Goal: Information Seeking & Learning: Learn about a topic

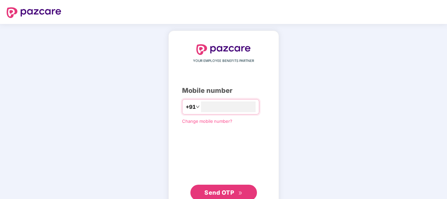
click at [227, 188] on button "Send OTP" at bounding box center [224, 193] width 67 height 16
click at [230, 109] on input "**********" at bounding box center [228, 107] width 55 height 11
type input "*"
type input "**********"
click at [218, 194] on span "Send OTP" at bounding box center [220, 192] width 30 height 7
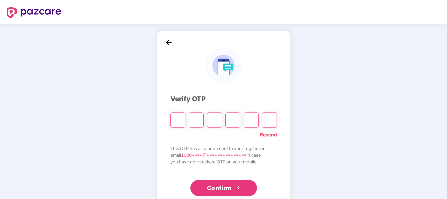
type input "*"
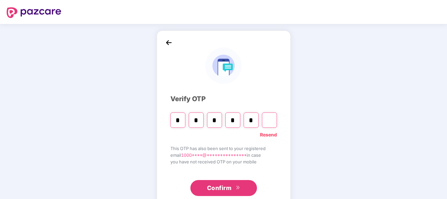
type input "*"
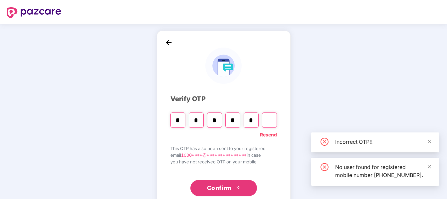
type input "*"
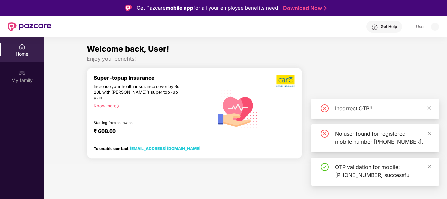
click at [218, 194] on section "Welcome back, User! Enjoy your benefits! Super-topup Insurance Increase your he…" at bounding box center [245, 136] width 403 height 199
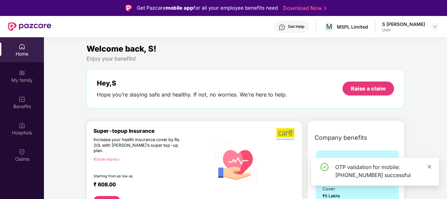
click at [429, 167] on icon "close" at bounding box center [429, 167] width 5 height 5
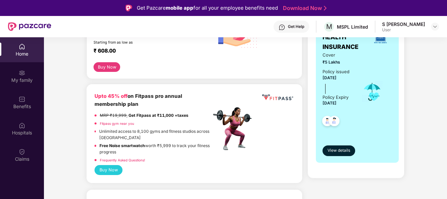
scroll to position [136, 0]
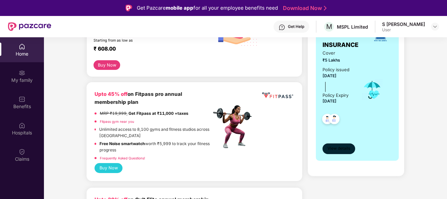
click at [333, 148] on span "View details" at bounding box center [339, 149] width 23 height 6
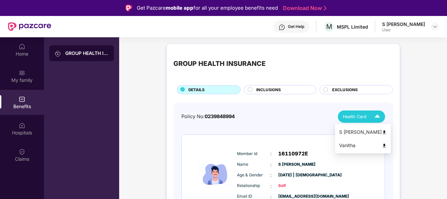
click at [376, 118] on img at bounding box center [378, 117] width 12 height 12
click at [382, 132] on img at bounding box center [384, 132] width 5 height 5
click at [376, 117] on img at bounding box center [378, 117] width 12 height 12
click at [382, 146] on img at bounding box center [384, 145] width 5 height 5
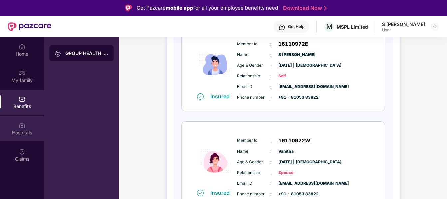
scroll to position [118, 0]
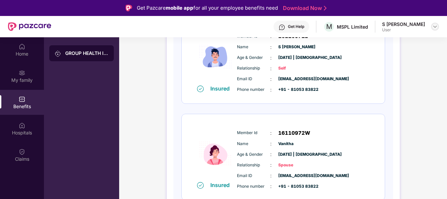
click at [436, 27] on img at bounding box center [435, 26] width 5 height 5
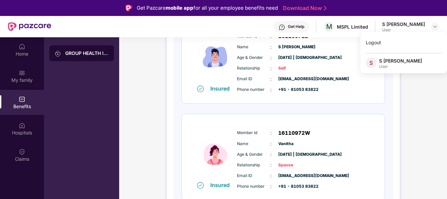
scroll to position [50, 0]
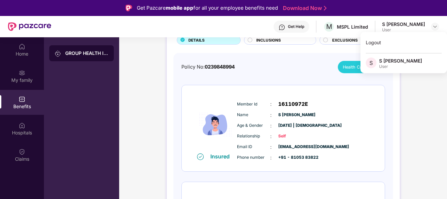
click at [412, 108] on div "GROUP HEALTH INSURANCE DETAILS INCLUSIONS EXCLUSIONS Policy No: 0239848994 Heal…" at bounding box center [283, 150] width 328 height 319
